Goal: Find contact information: Find contact information

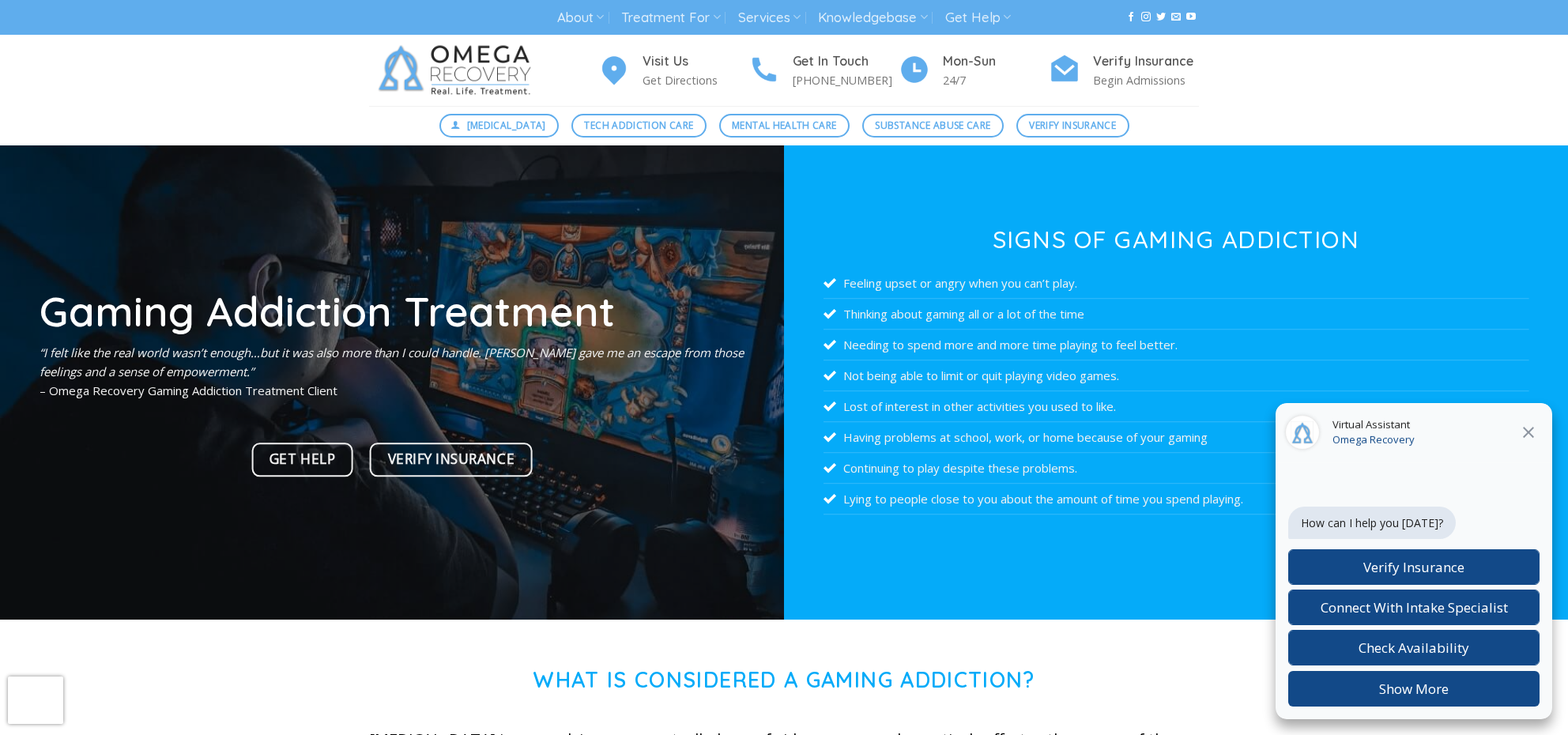
click at [670, 428] on icon at bounding box center [1528, 432] width 11 height 11
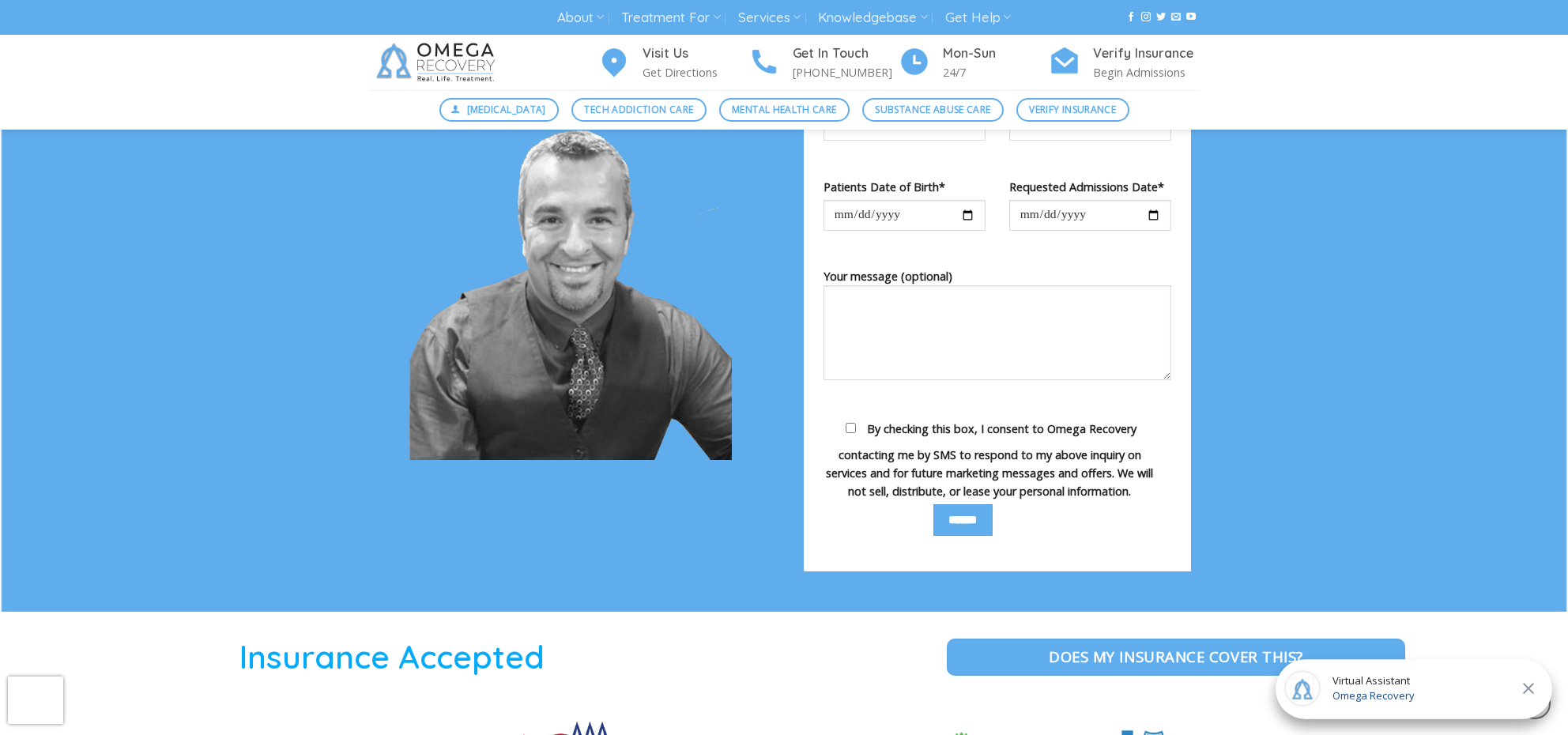
scroll to position [1905, 0]
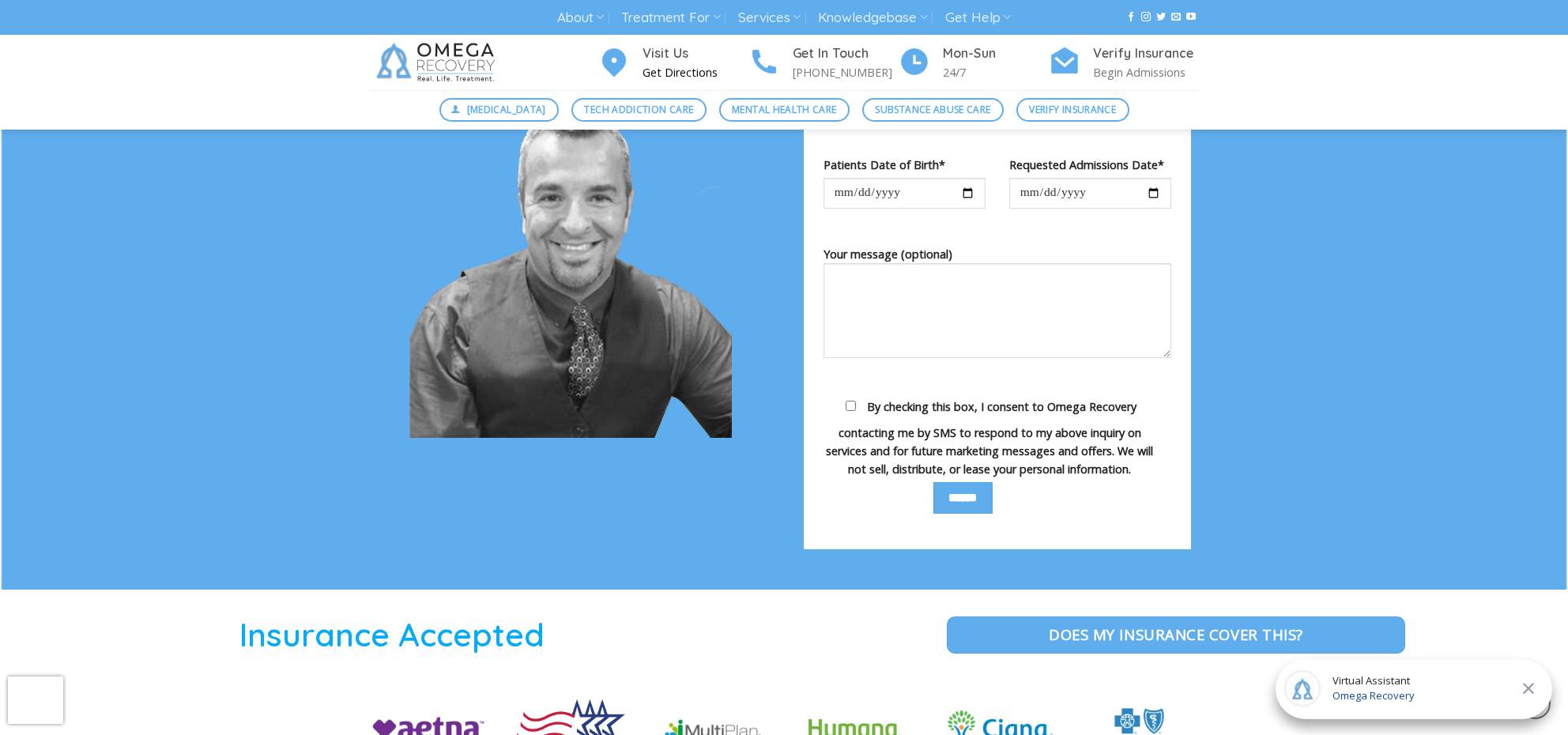
click at [670, 76] on p "Get Directions" at bounding box center [695, 73] width 106 height 18
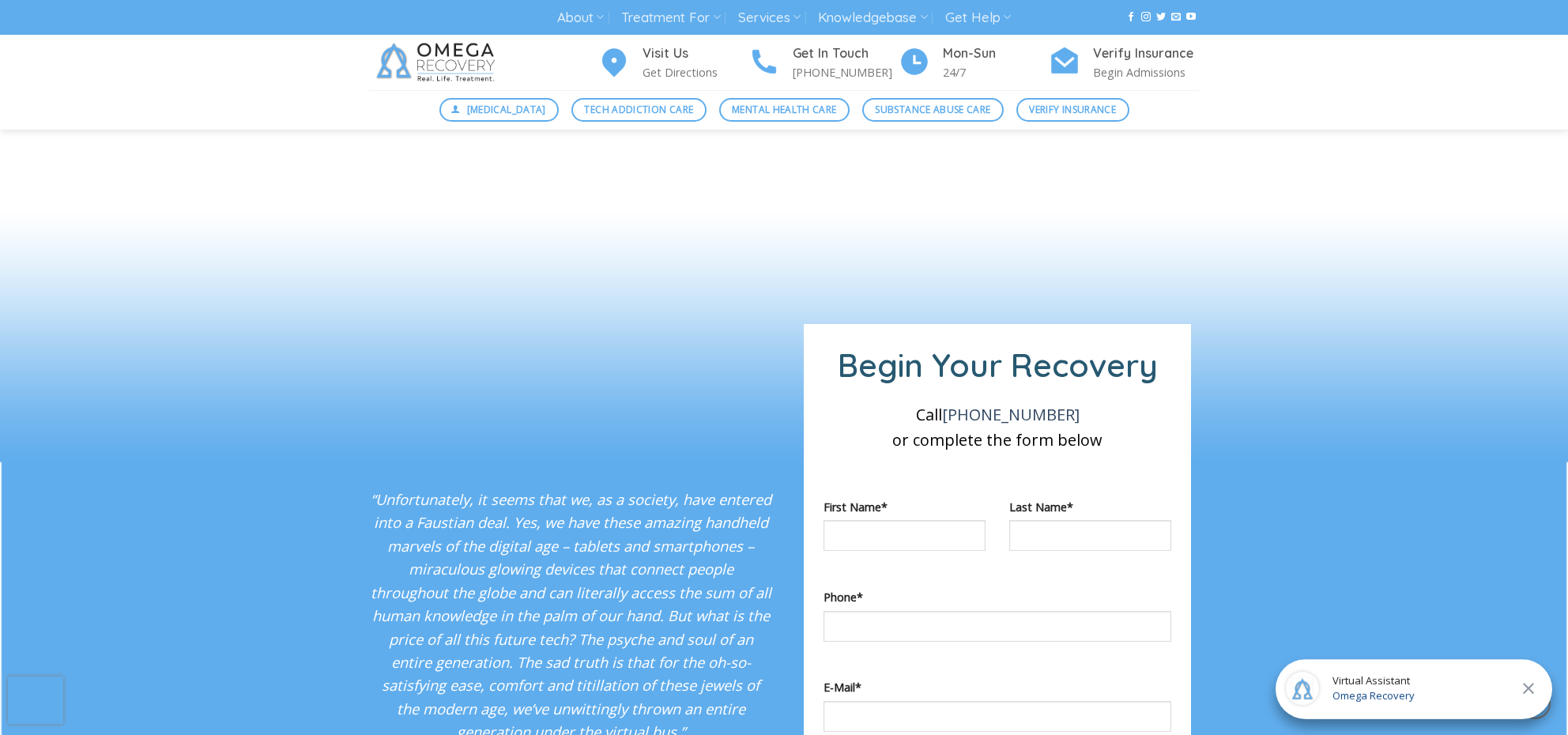
scroll to position [1184, 0]
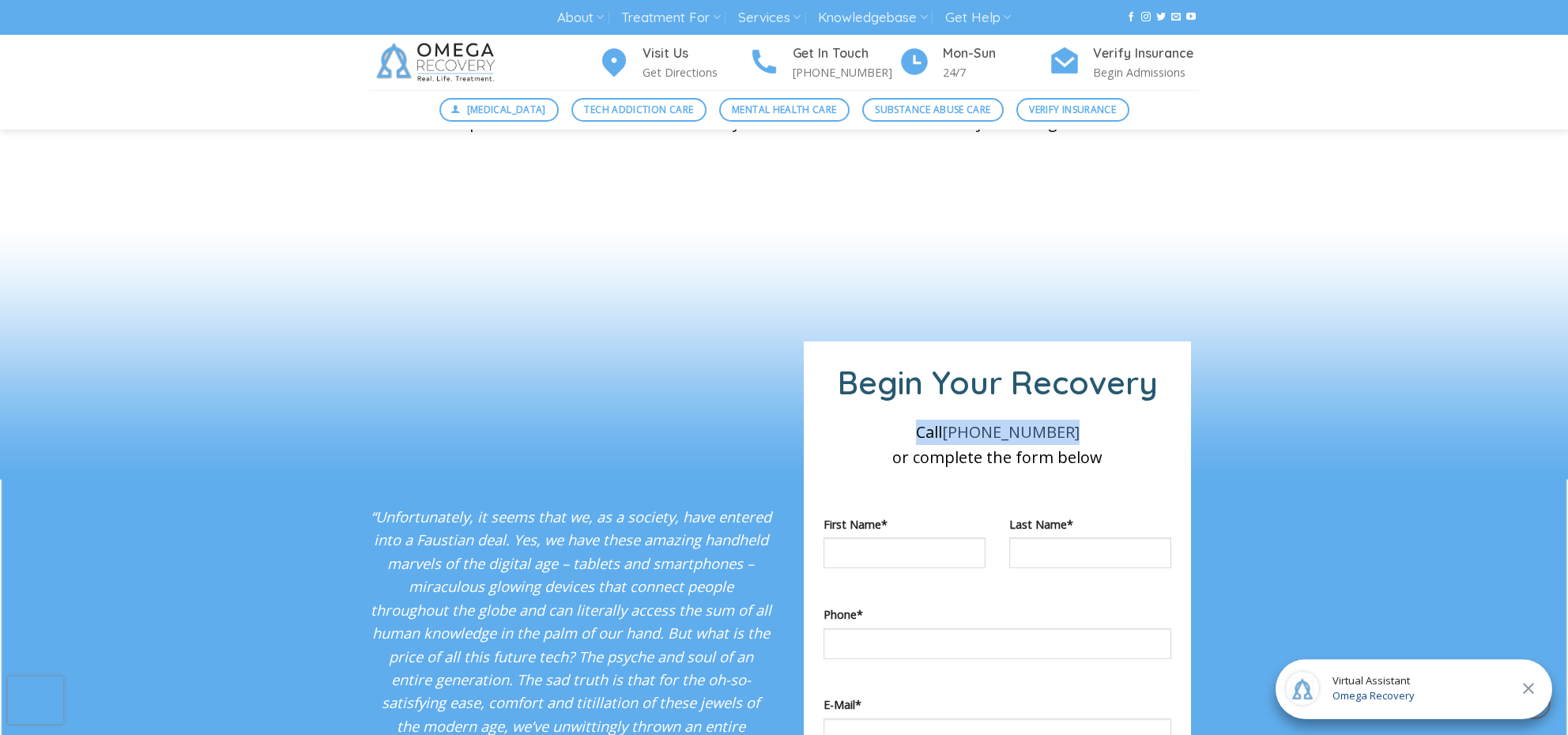
drag, startPoint x: 921, startPoint y: 419, endPoint x: 1093, endPoint y: 433, distance: 172.6
